Goal: Transaction & Acquisition: Register for event/course

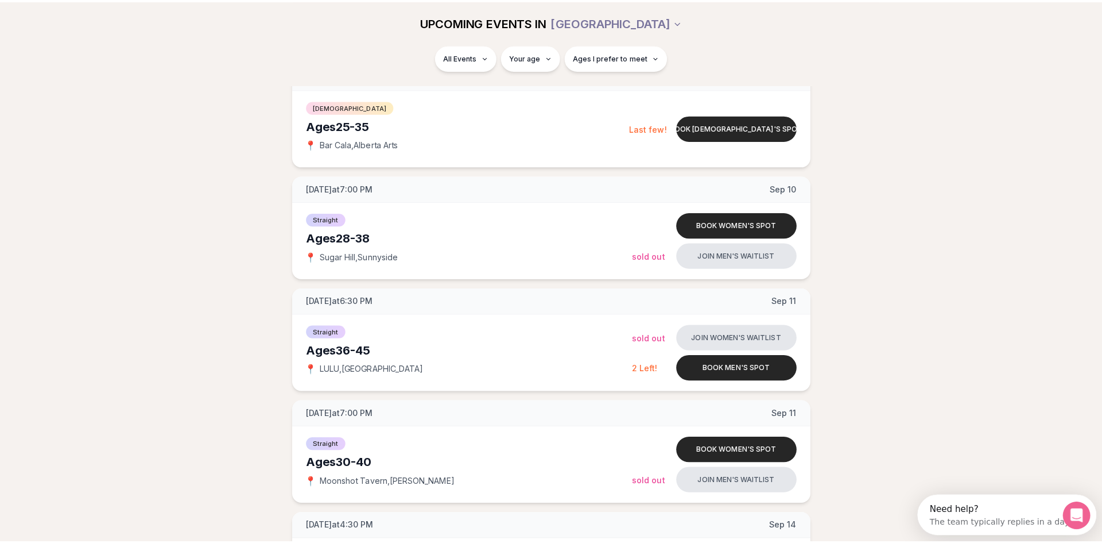
scroll to position [1378, 0]
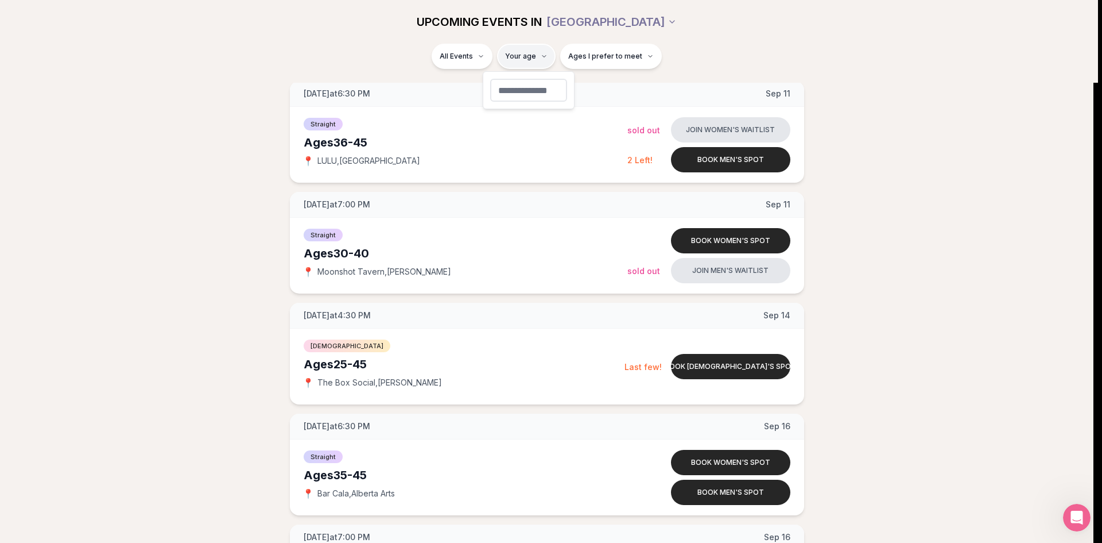
type input "**"
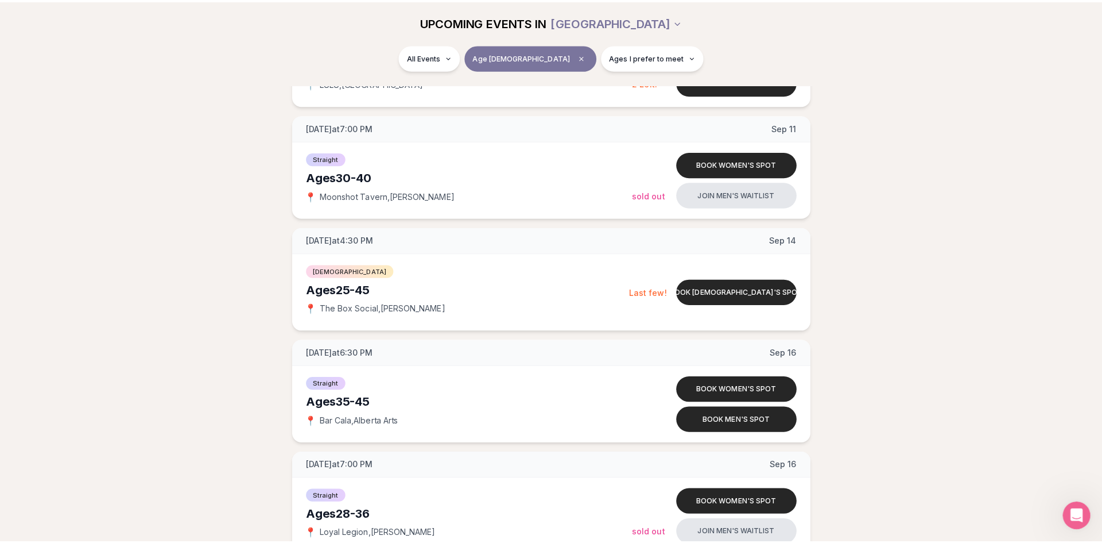
scroll to position [1014, 0]
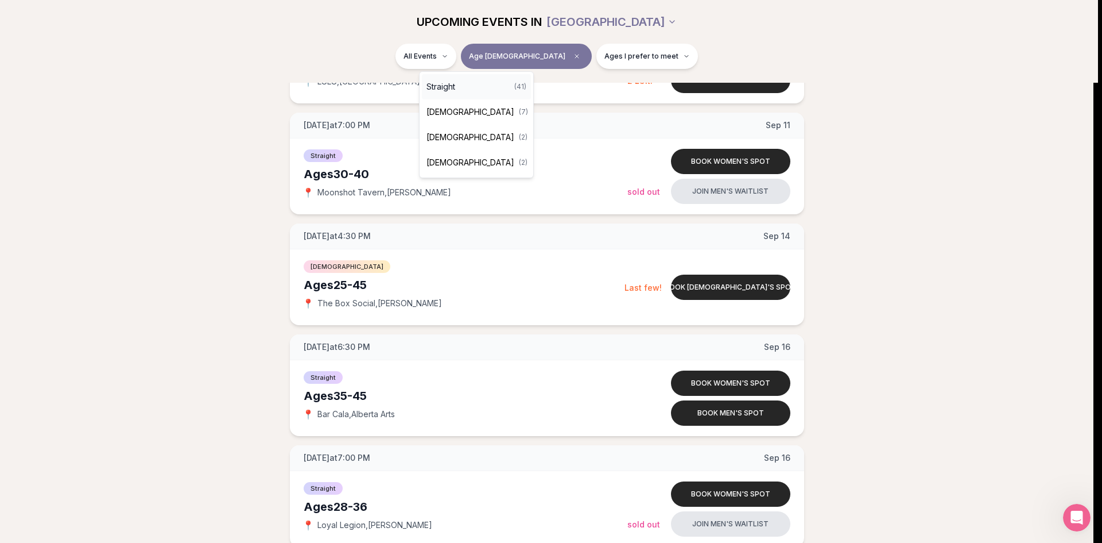
click at [472, 86] on div "Straight ( 41 )" at bounding box center [476, 86] width 109 height 25
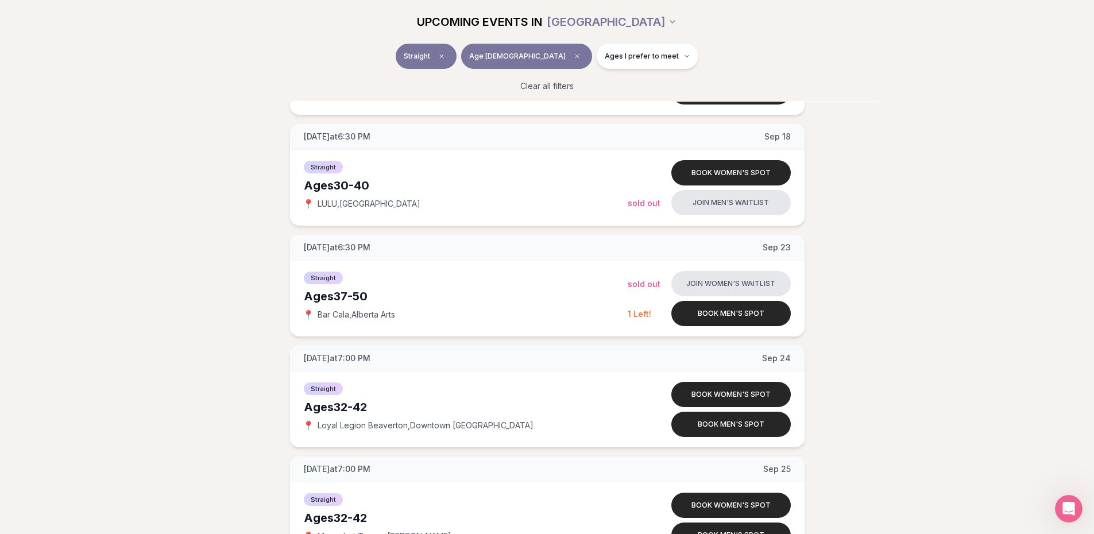
scroll to position [1377, 0]
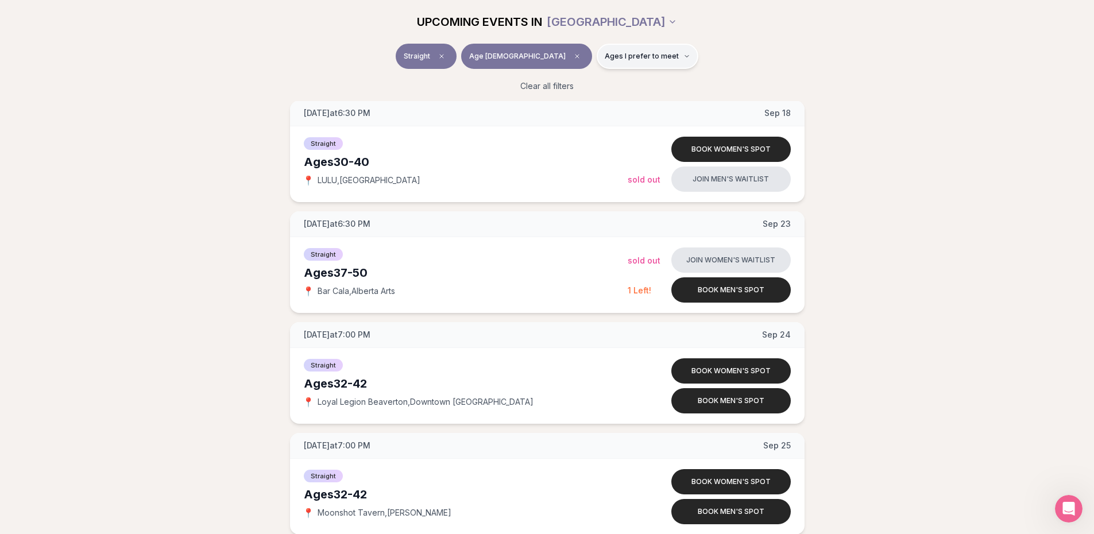
click at [621, 56] on span "Ages I prefer to meet" at bounding box center [642, 56] width 74 height 9
click at [619, 115] on span "Older than me" at bounding box center [603, 116] width 53 height 11
click at [570, 115] on button "Older than me" at bounding box center [565, 116] width 9 height 9
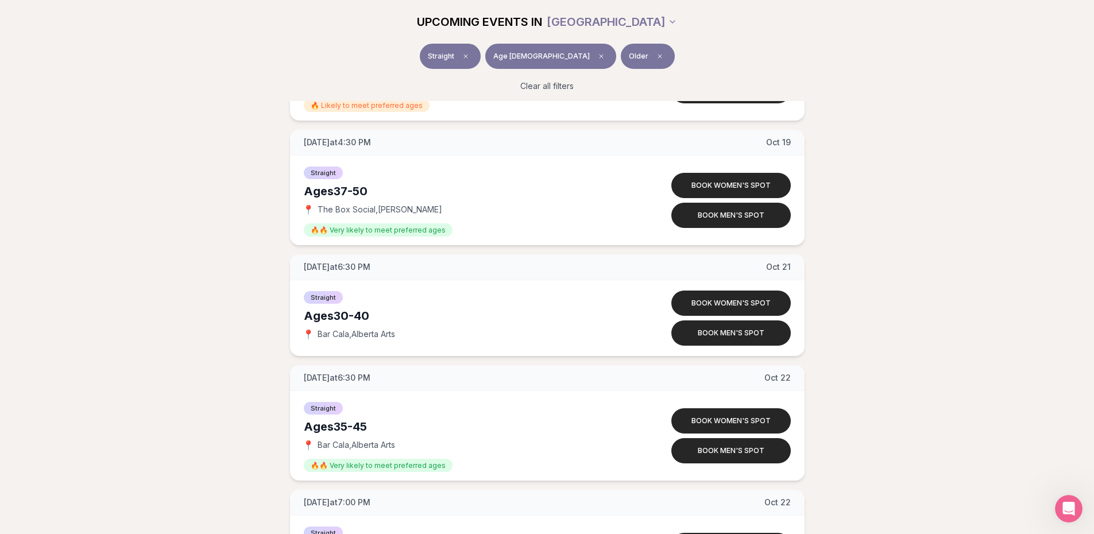
scroll to position [3560, 0]
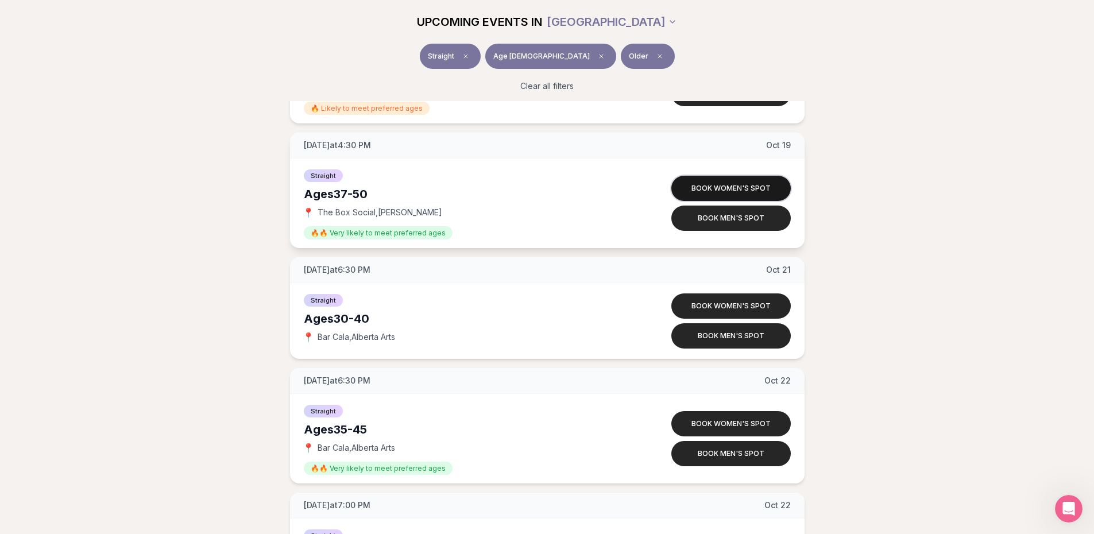
click at [719, 186] on button "Book women's spot" at bounding box center [730, 188] width 119 height 25
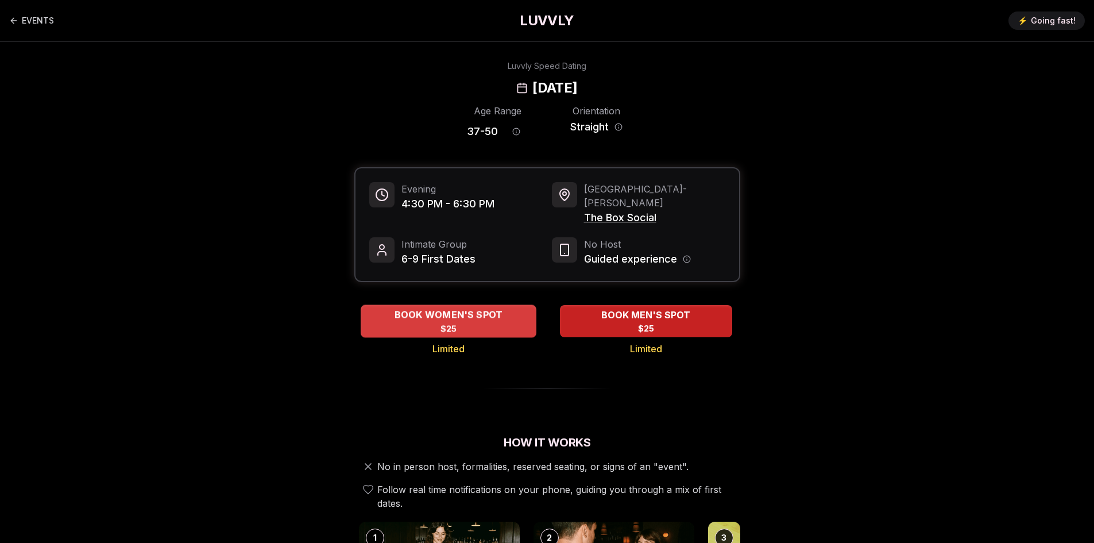
click at [437, 308] on span "BOOK WOMEN'S SPOT" at bounding box center [448, 315] width 113 height 14
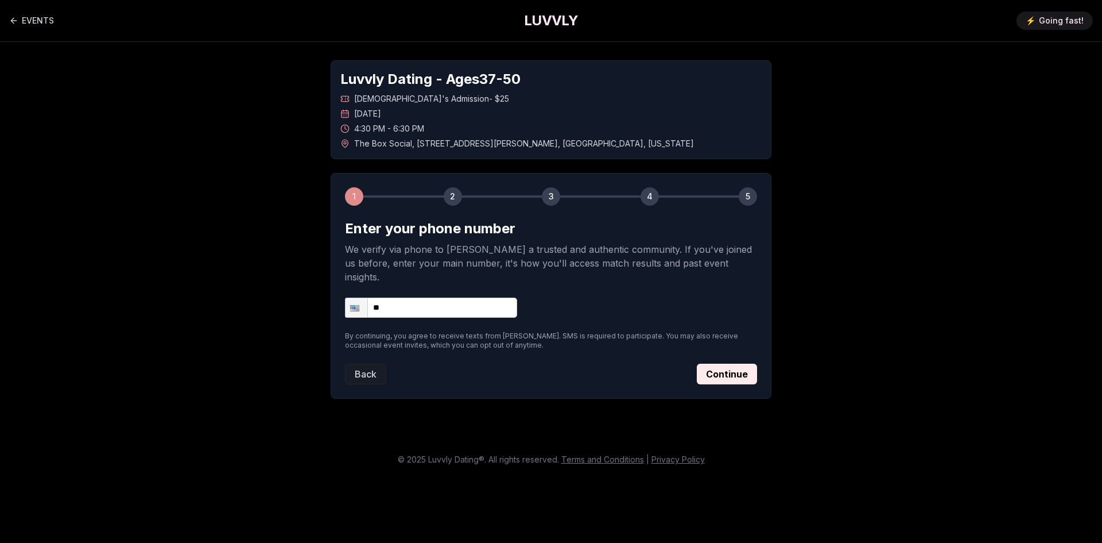
click at [440, 297] on input "**" at bounding box center [431, 307] width 172 height 20
type input "**********"
click at [734, 363] on button "Continue" at bounding box center [727, 373] width 60 height 21
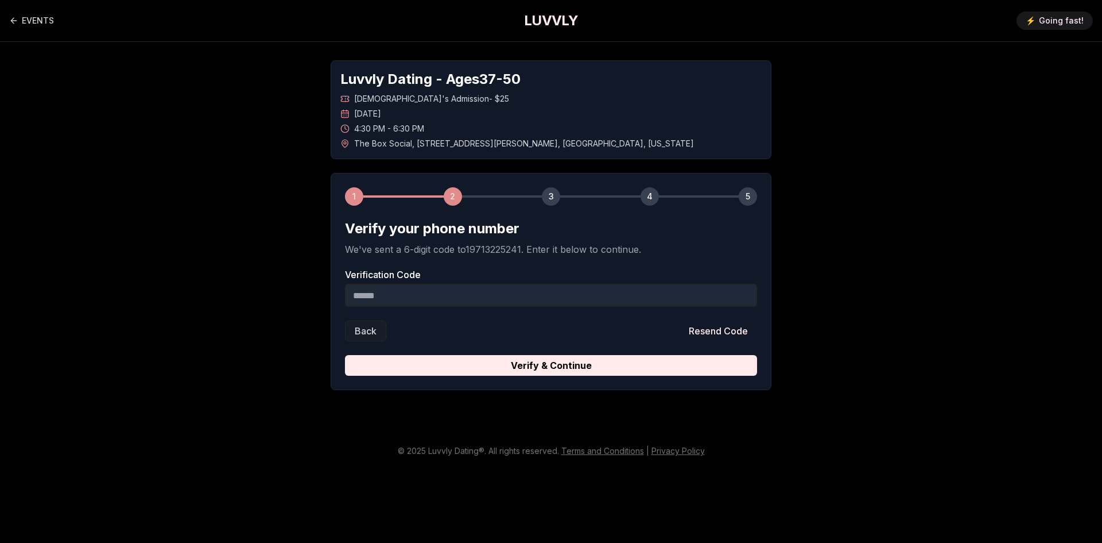
click at [435, 292] on input "Verification Code" at bounding box center [551, 295] width 412 height 23
click at [548, 292] on input "Verification Code" at bounding box center [551, 295] width 412 height 23
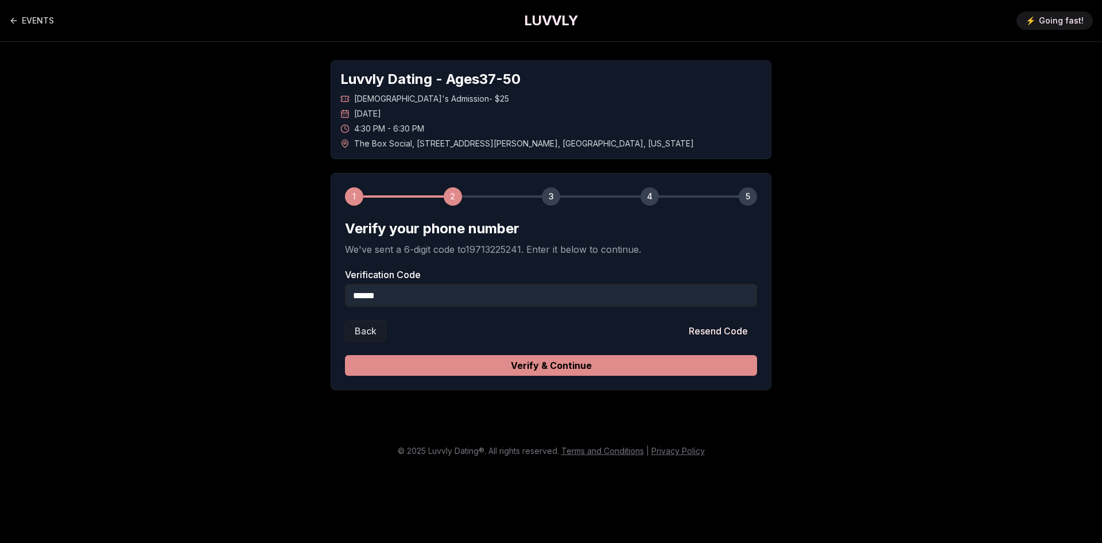
type input "******"
click at [677, 366] on button "Verify & Continue" at bounding box center [551, 365] width 412 height 21
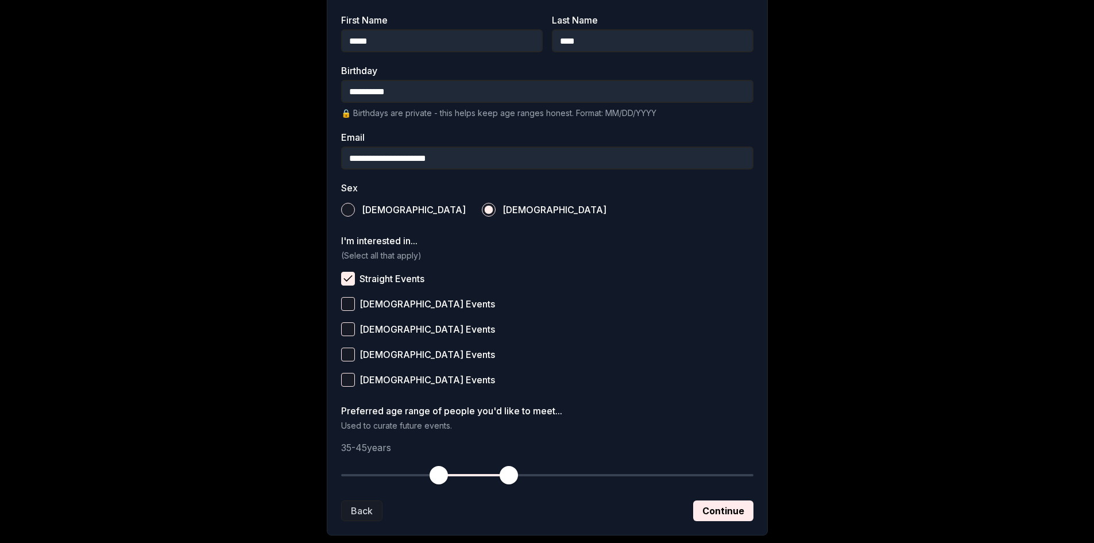
scroll to position [287, 0]
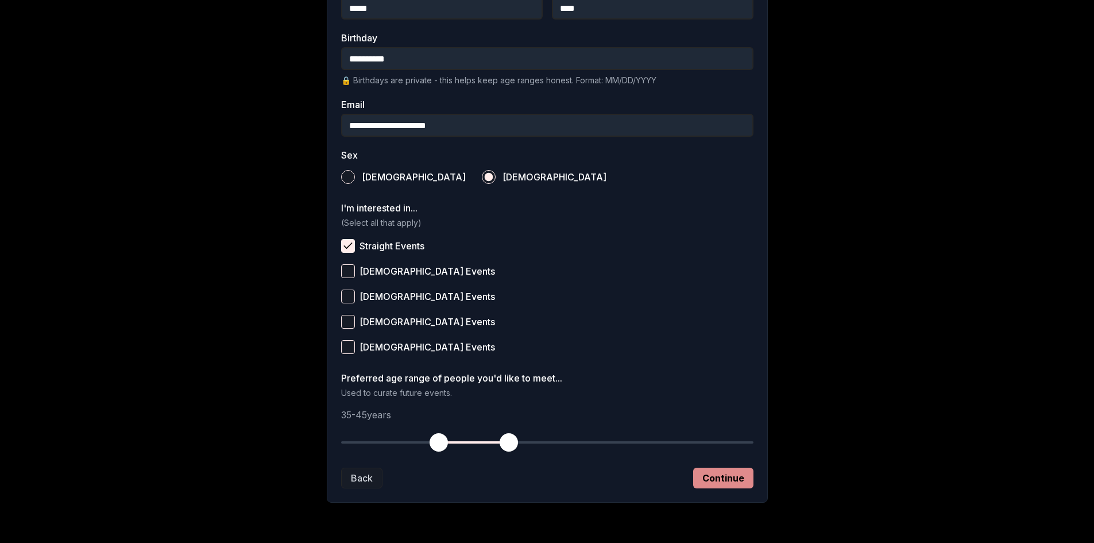
click at [729, 475] on button "Continue" at bounding box center [723, 477] width 60 height 21
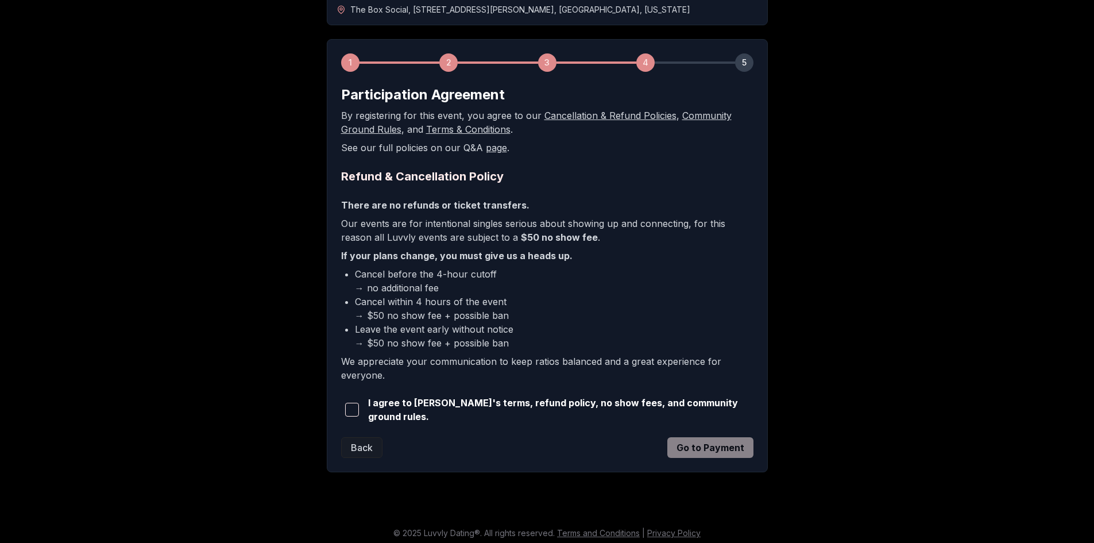
scroll to position [137, 0]
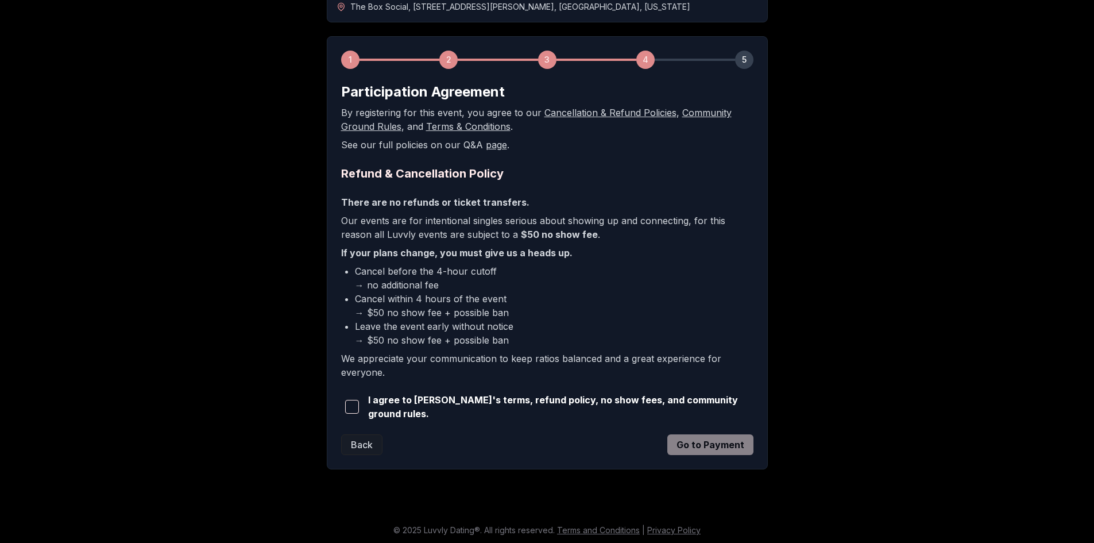
click at [351, 408] on span "button" at bounding box center [352, 407] width 14 height 14
click at [715, 434] on button "Go to Payment" at bounding box center [710, 444] width 86 height 21
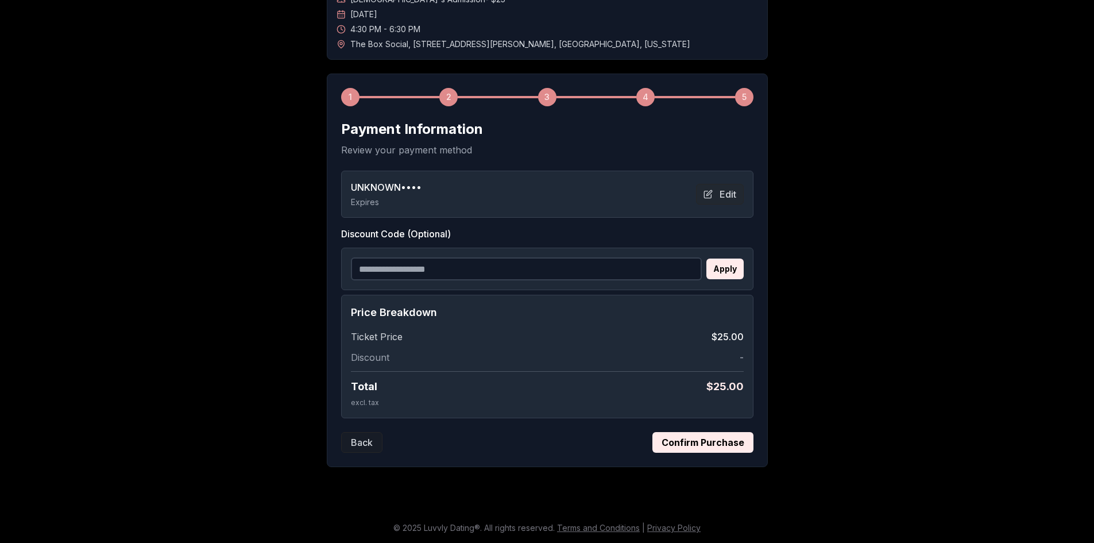
click at [718, 444] on button "Confirm Purchase" at bounding box center [702, 442] width 101 height 21
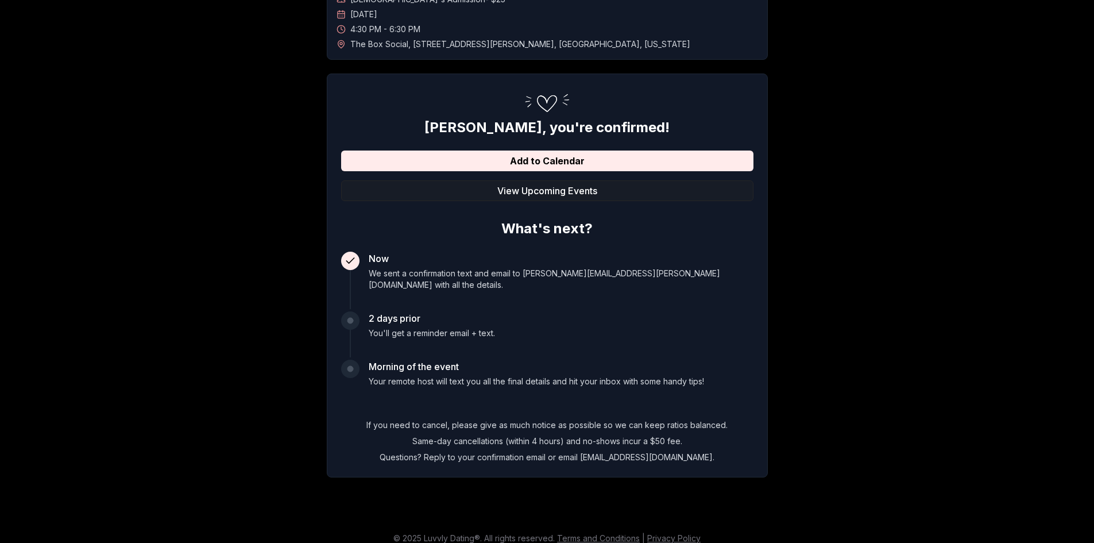
scroll to position [98, 0]
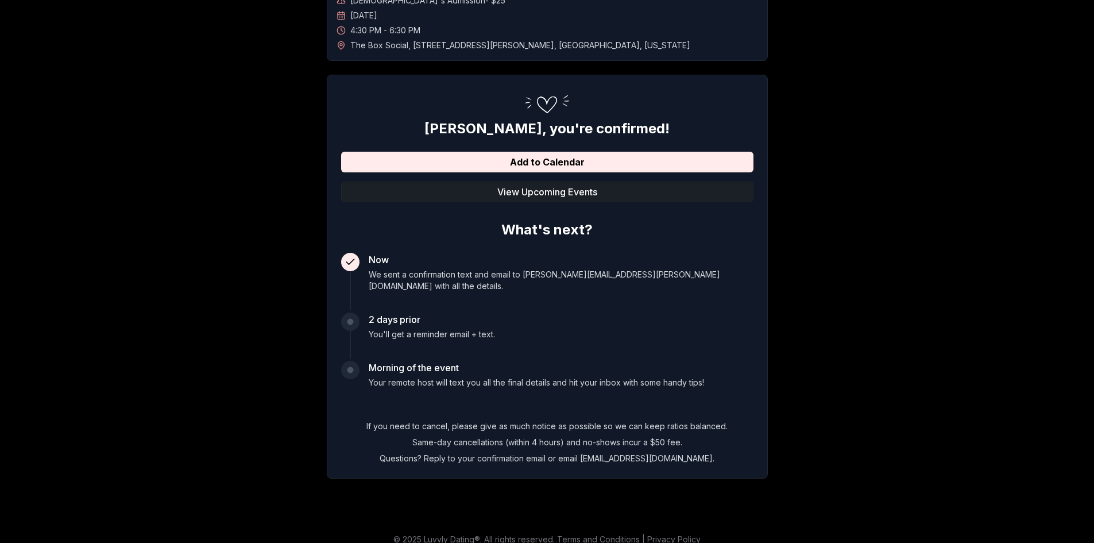
click at [572, 189] on button "View Upcoming Events" at bounding box center [547, 191] width 412 height 21
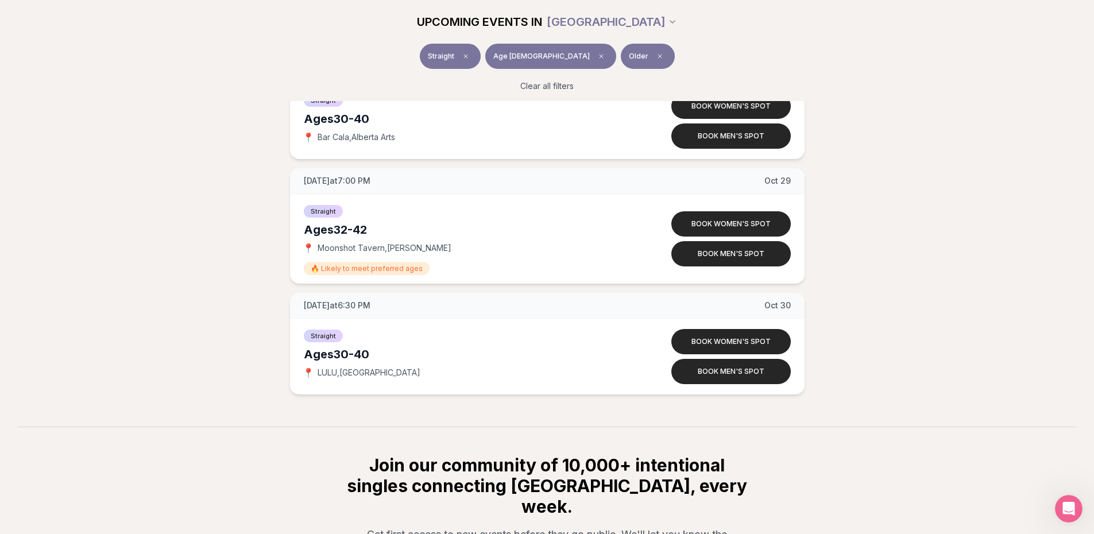
scroll to position [4765, 0]
